Goal: Find specific page/section: Find specific page/section

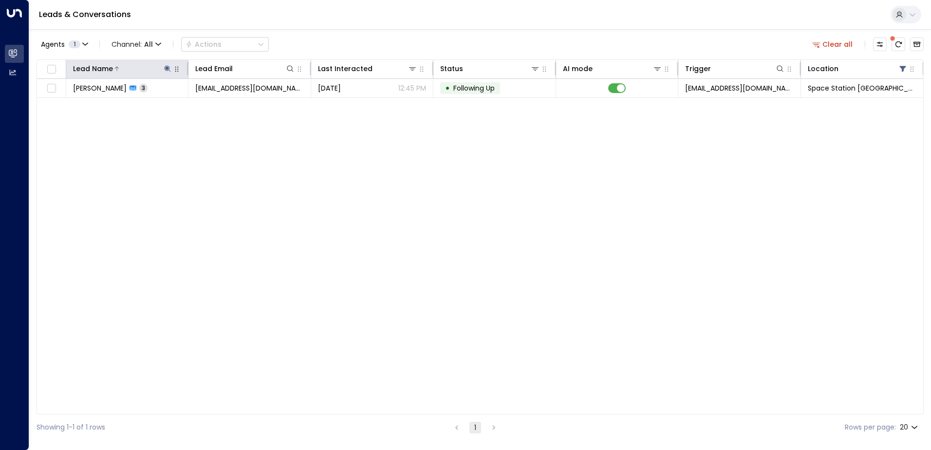
click at [167, 70] on icon at bounding box center [168, 68] width 6 height 6
click at [230, 103] on icon "button" at bounding box center [229, 104] width 6 height 6
click at [195, 101] on input "text" at bounding box center [167, 104] width 134 height 18
type input "*****"
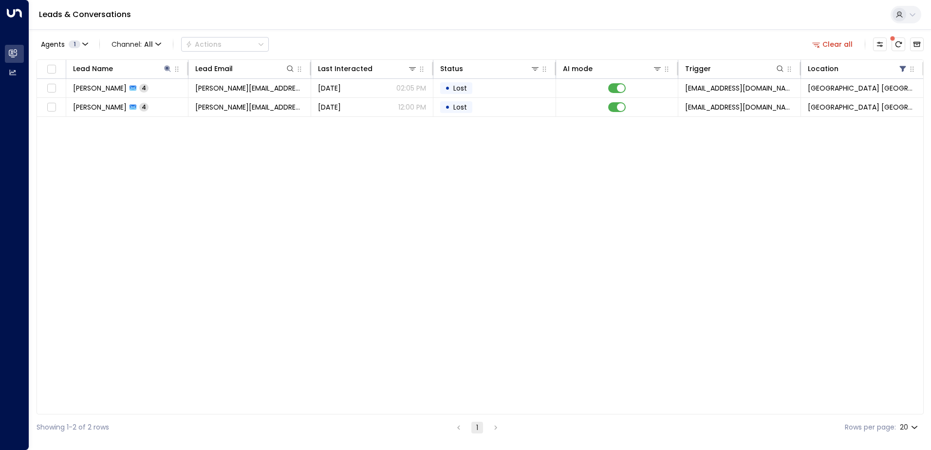
click at [309, 182] on div "Lead Name Lead Email Last Interacted Status AI mode Trigger Location [PERSON_NA…" at bounding box center [480, 236] width 887 height 355
click at [168, 67] on icon at bounding box center [168, 68] width 6 height 6
click at [166, 64] on button at bounding box center [168, 69] width 10 height 10
click at [227, 102] on icon "button" at bounding box center [229, 104] width 6 height 6
click at [203, 102] on input "text" at bounding box center [167, 104] width 134 height 18
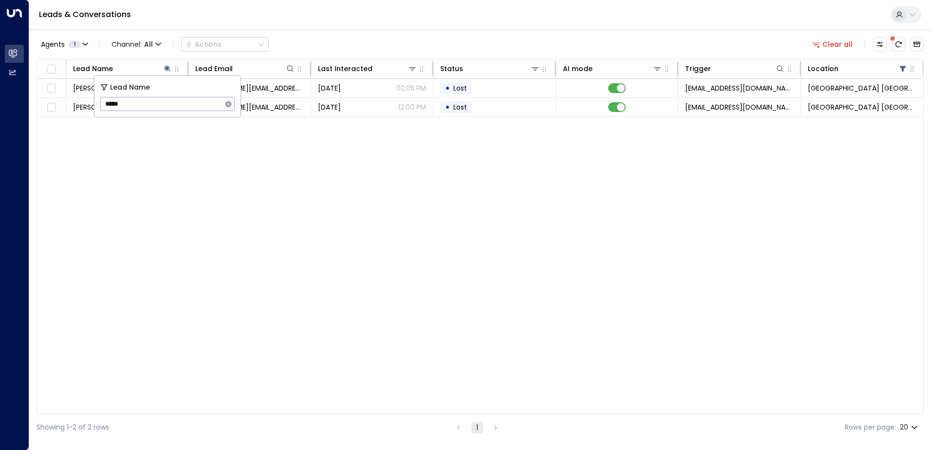
type input "*****"
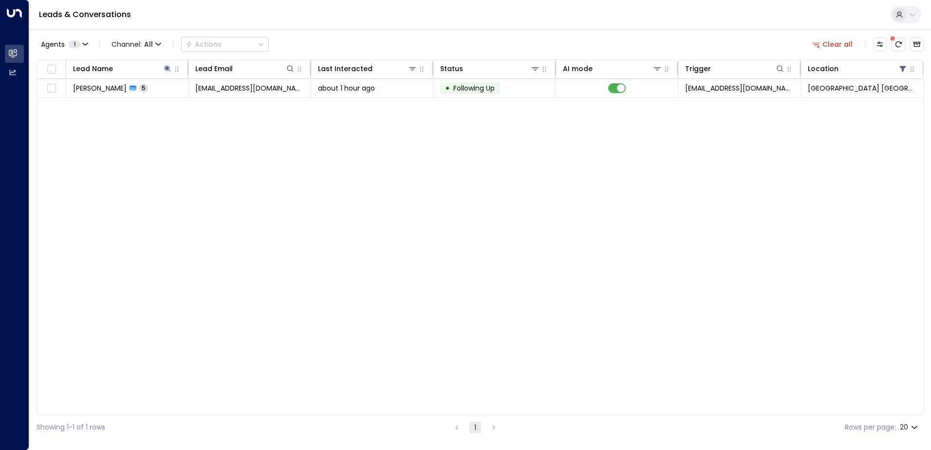
click at [436, 34] on div "Agents 1 Channel: All Actions Clear all" at bounding box center [480, 44] width 887 height 20
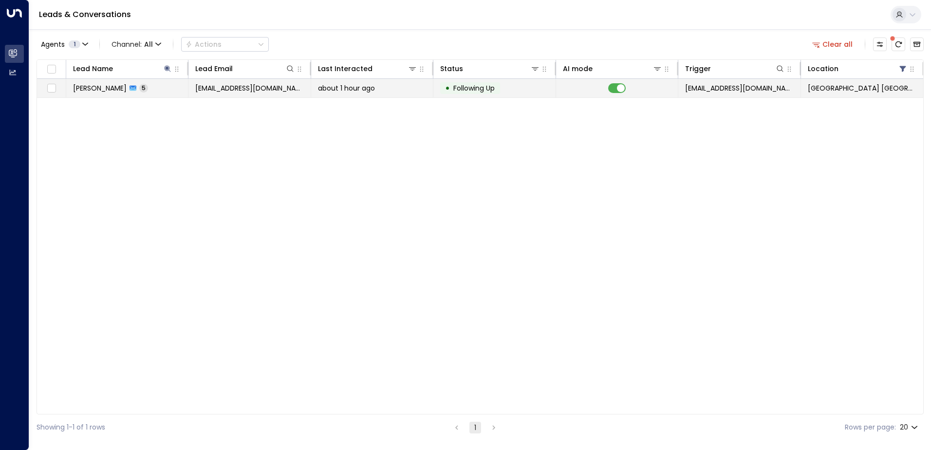
click at [361, 89] on span "about 1 hour ago" at bounding box center [346, 88] width 57 height 10
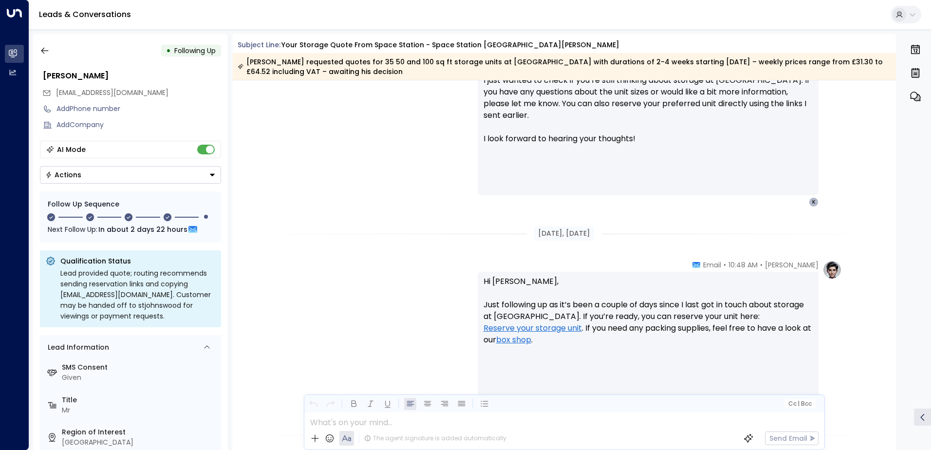
scroll to position [1341, 0]
